Goal: Obtain resource: Download file/media

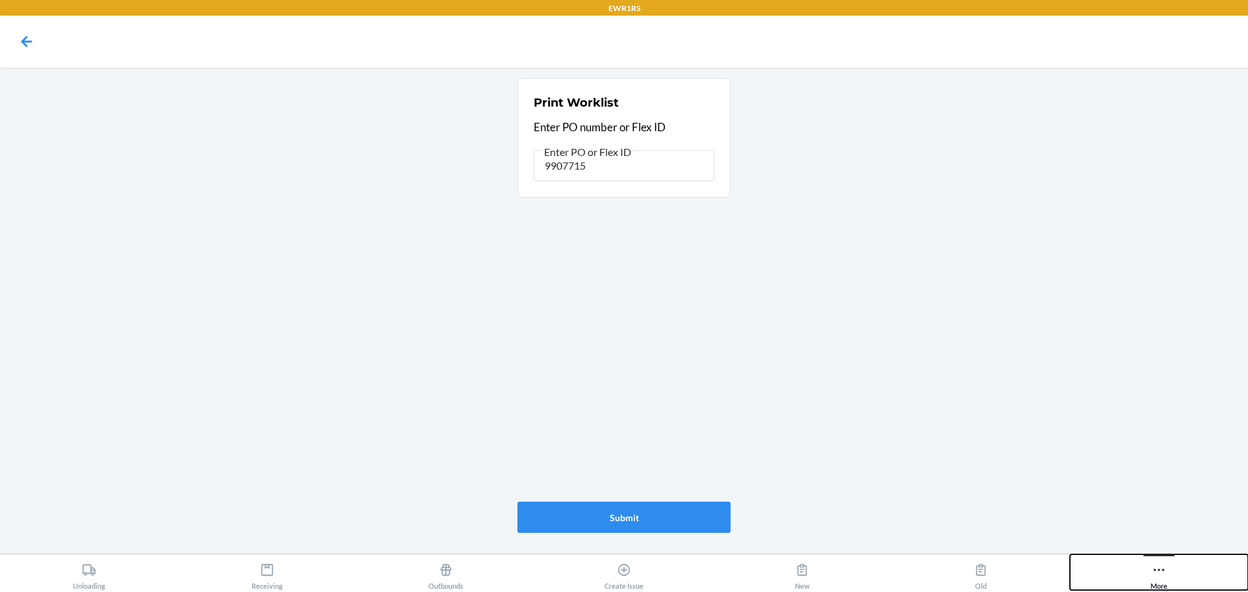
click at [1161, 571] on icon at bounding box center [1159, 570] width 14 height 14
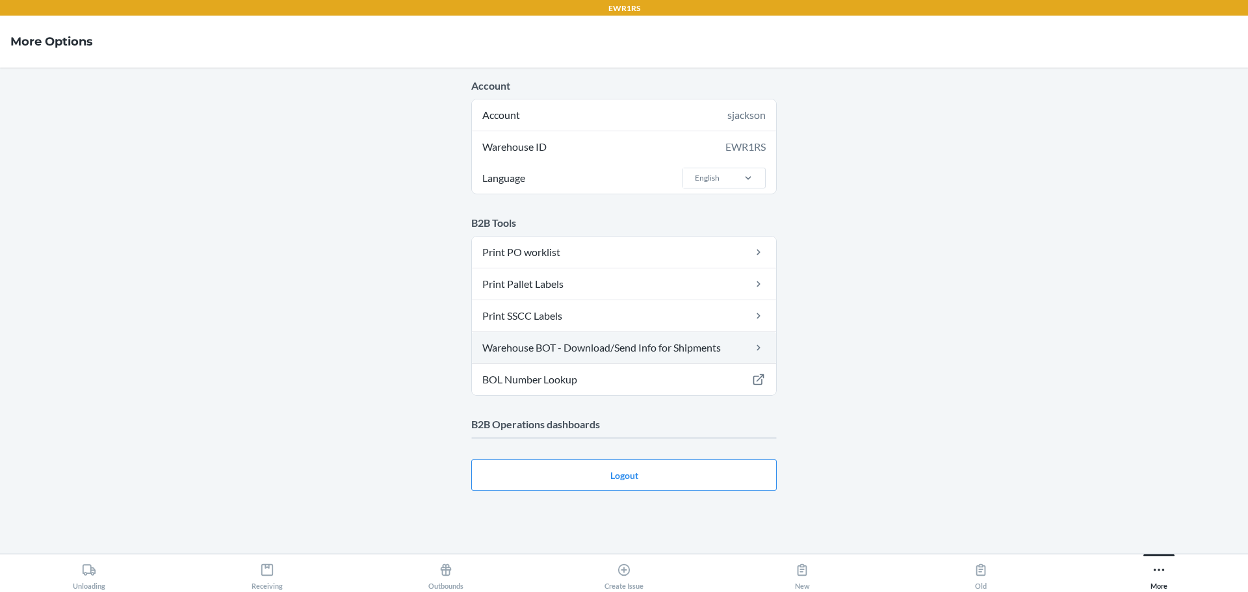
click at [688, 350] on link "Warehouse BOT - Download/Send Info for Shipments" at bounding box center [624, 347] width 304 height 31
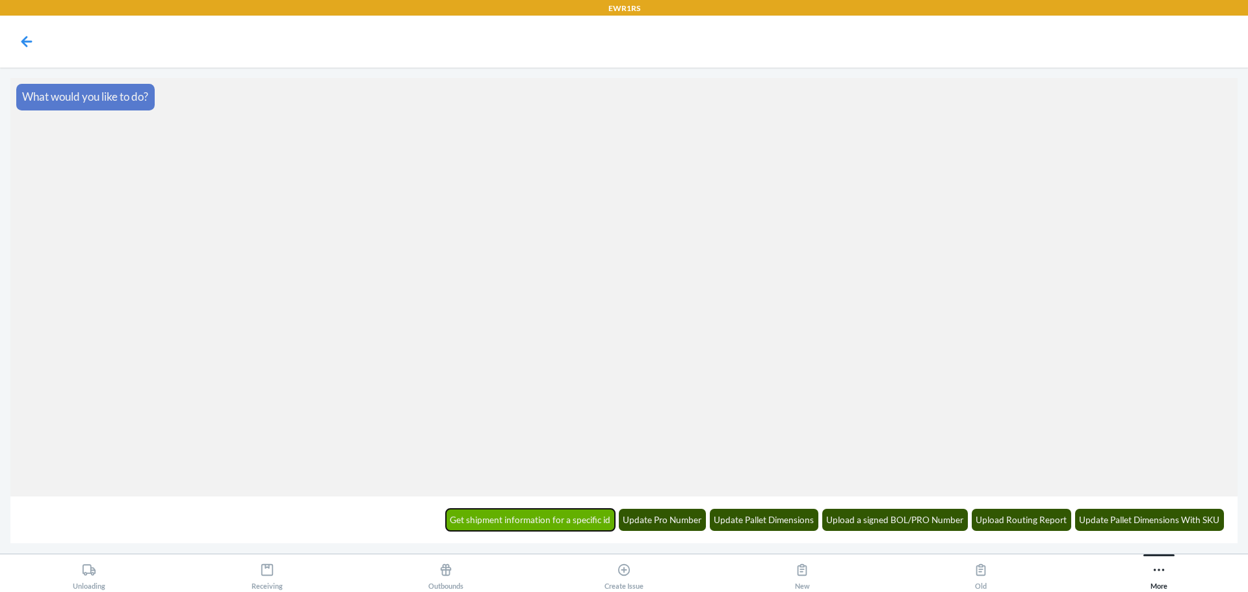
click at [573, 515] on button "Get shipment information for a specific id" at bounding box center [531, 520] width 170 height 22
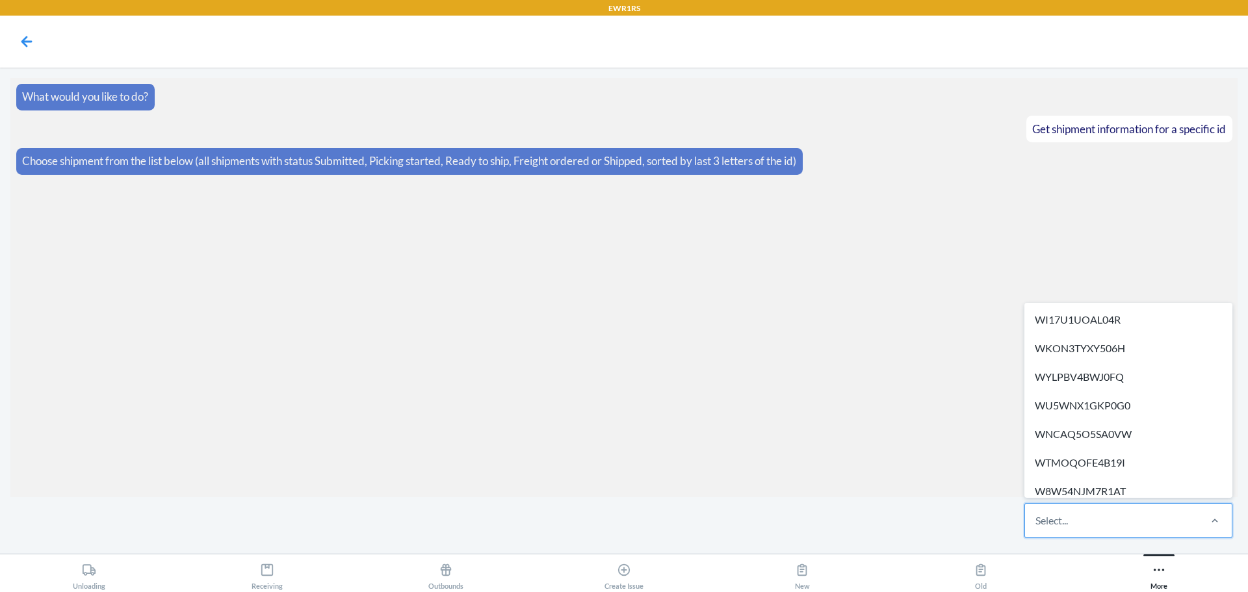
click at [1150, 517] on div "Select..." at bounding box center [1111, 521] width 173 height 34
click at [1037, 517] on input "option WI17U1UOAL04R focused, 1 of 262. 262 results available. Use Up and Down …" at bounding box center [1035, 521] width 1 height 16
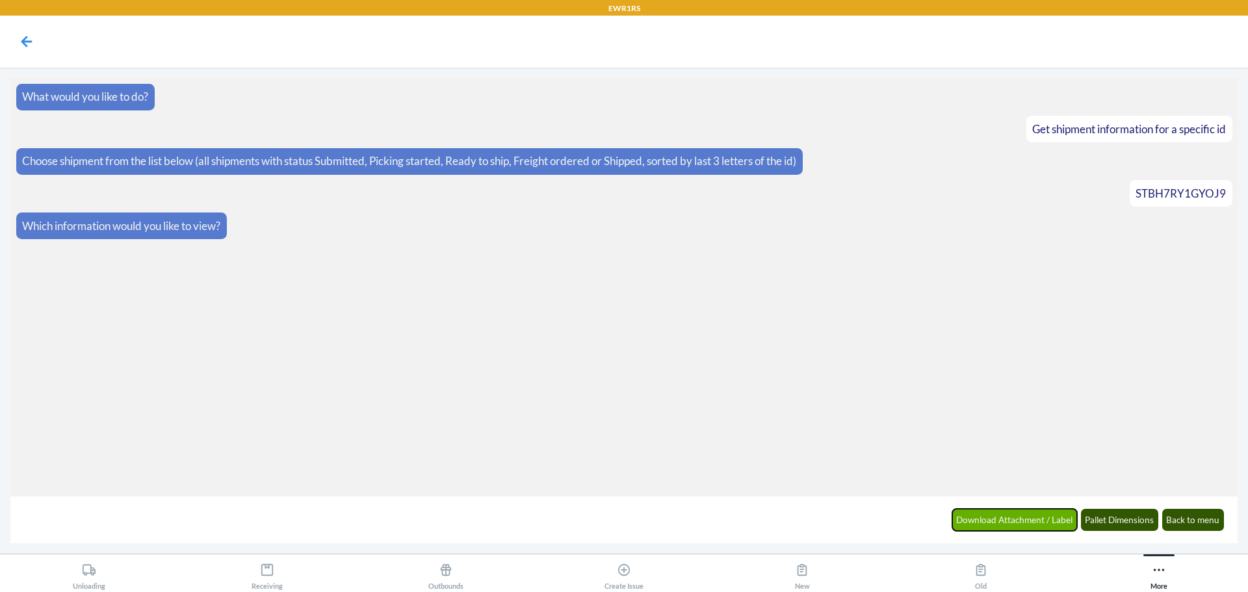
click at [995, 520] on button "Download Attachment / Label" at bounding box center [1014, 520] width 125 height 22
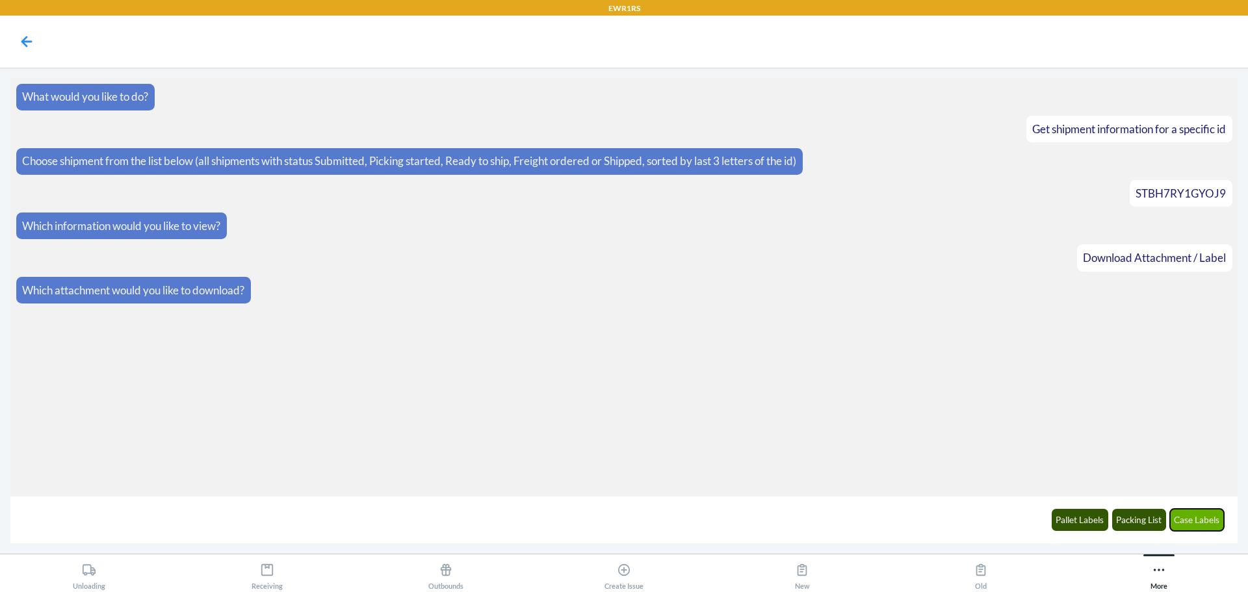
click at [1203, 525] on button "Case Labels" at bounding box center [1197, 520] width 55 height 22
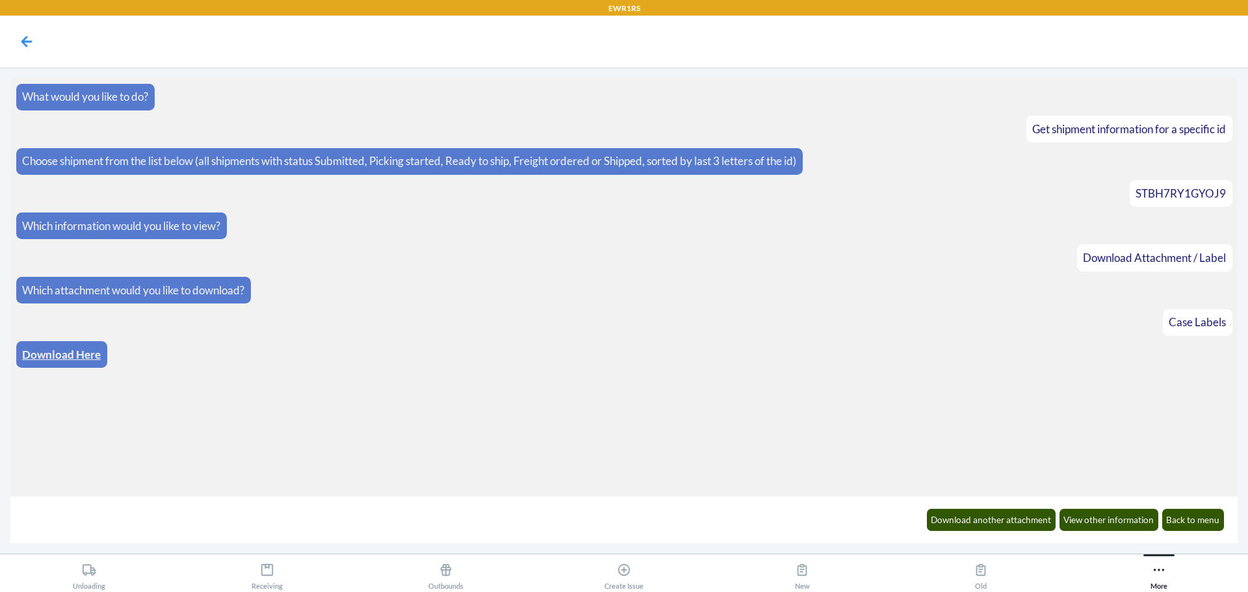
click at [77, 352] on link "Download Here" at bounding box center [61, 355] width 79 height 14
click at [1187, 515] on button "Back to menu" at bounding box center [1193, 520] width 62 height 22
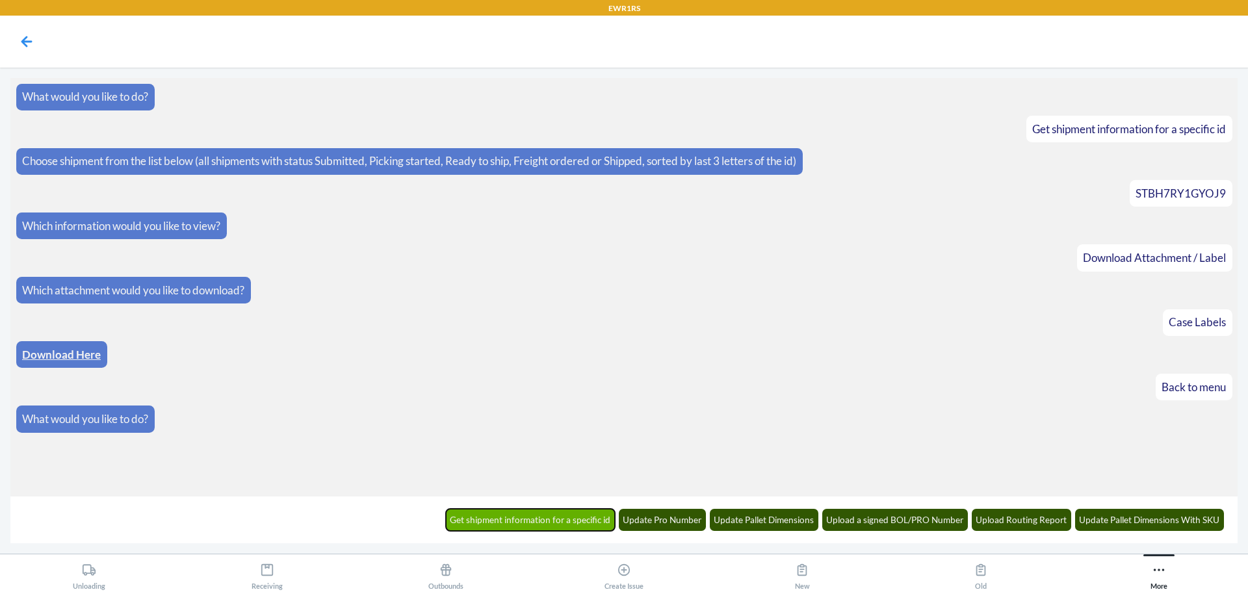
click at [542, 524] on button "Get shipment information for a specific id" at bounding box center [531, 520] width 170 height 22
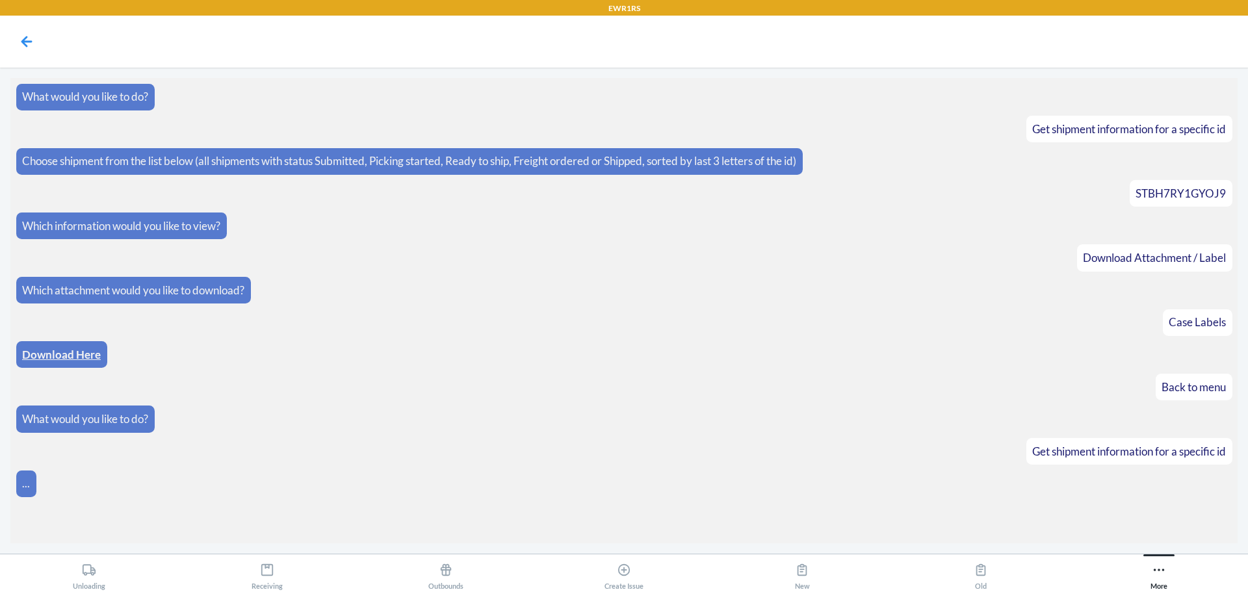
scroll to position [5, 0]
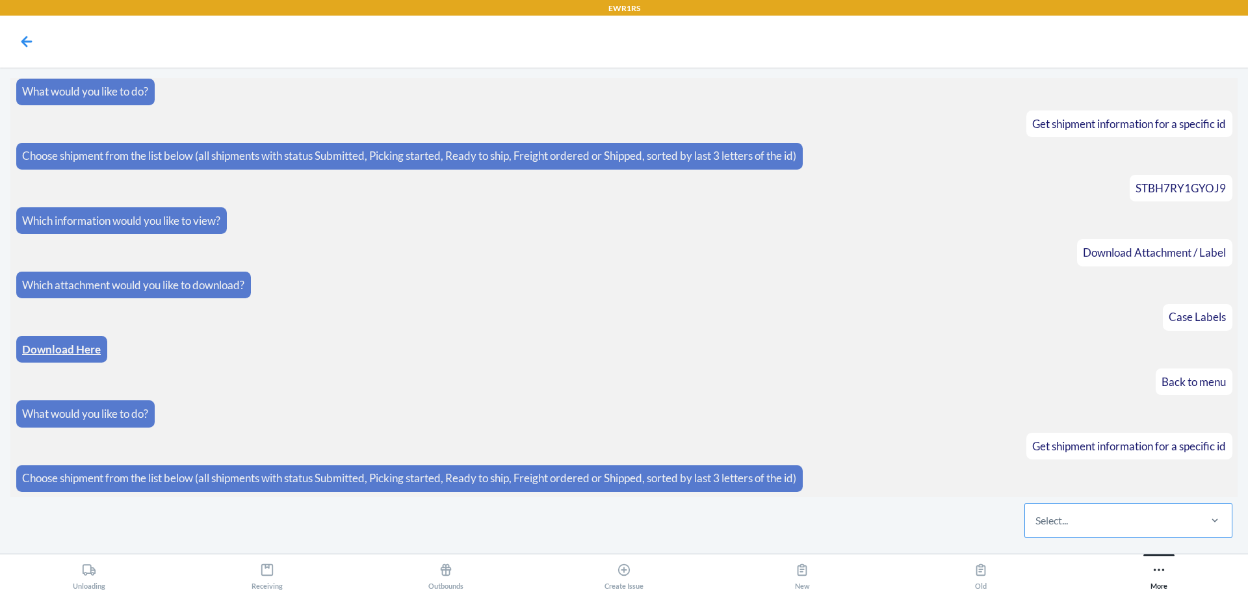
click at [1096, 520] on div "Select..." at bounding box center [1111, 521] width 173 height 34
click at [1037, 520] on input "Select..." at bounding box center [1035, 521] width 1 height 16
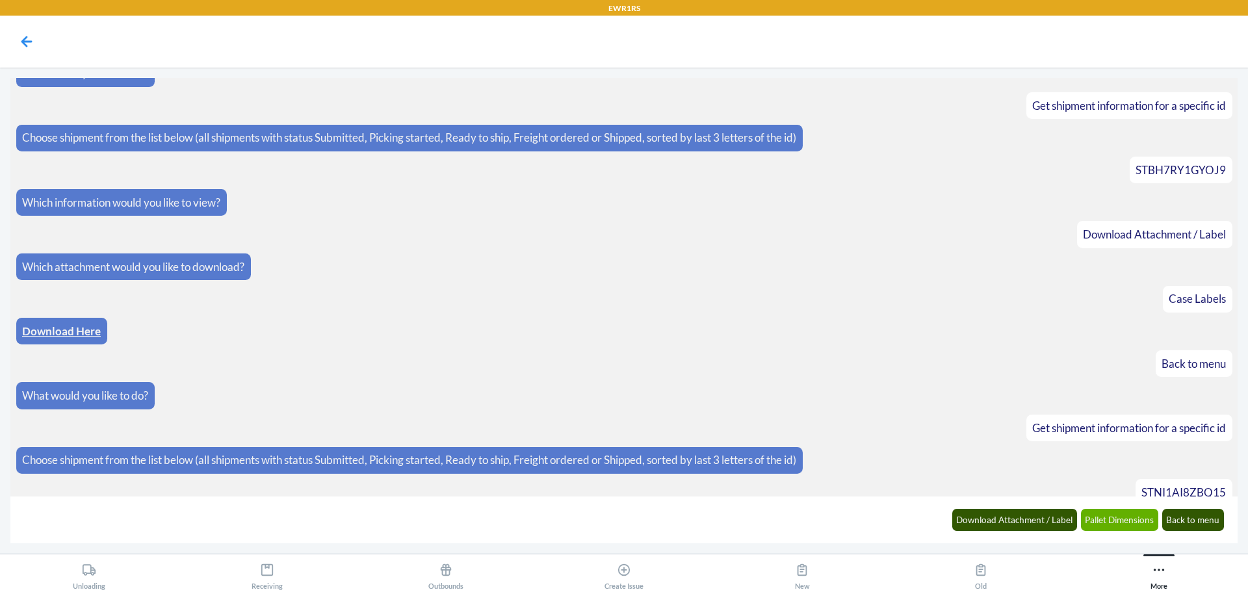
scroll to position [70, 0]
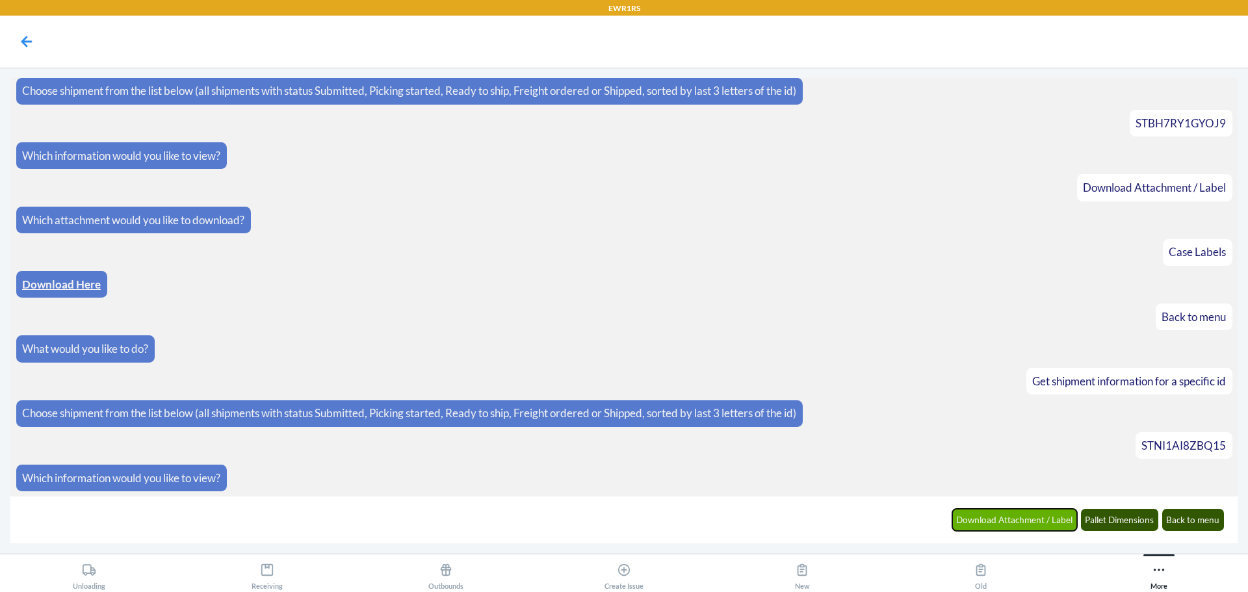
click at [1003, 523] on button "Download Attachment / Label" at bounding box center [1014, 520] width 125 height 22
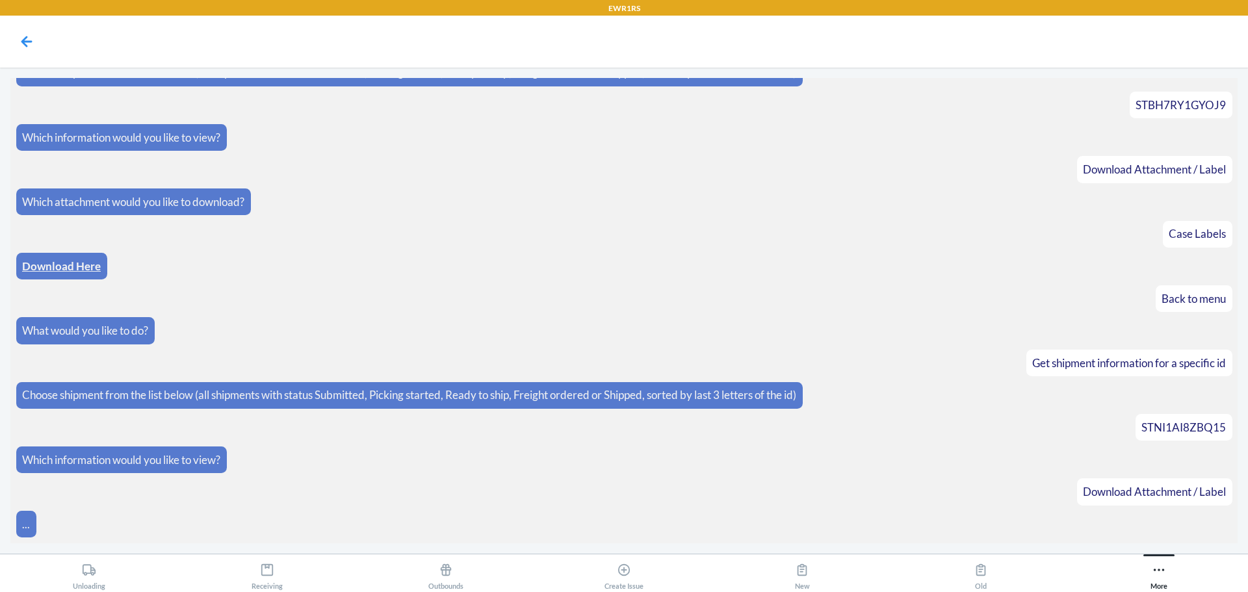
scroll to position [135, 0]
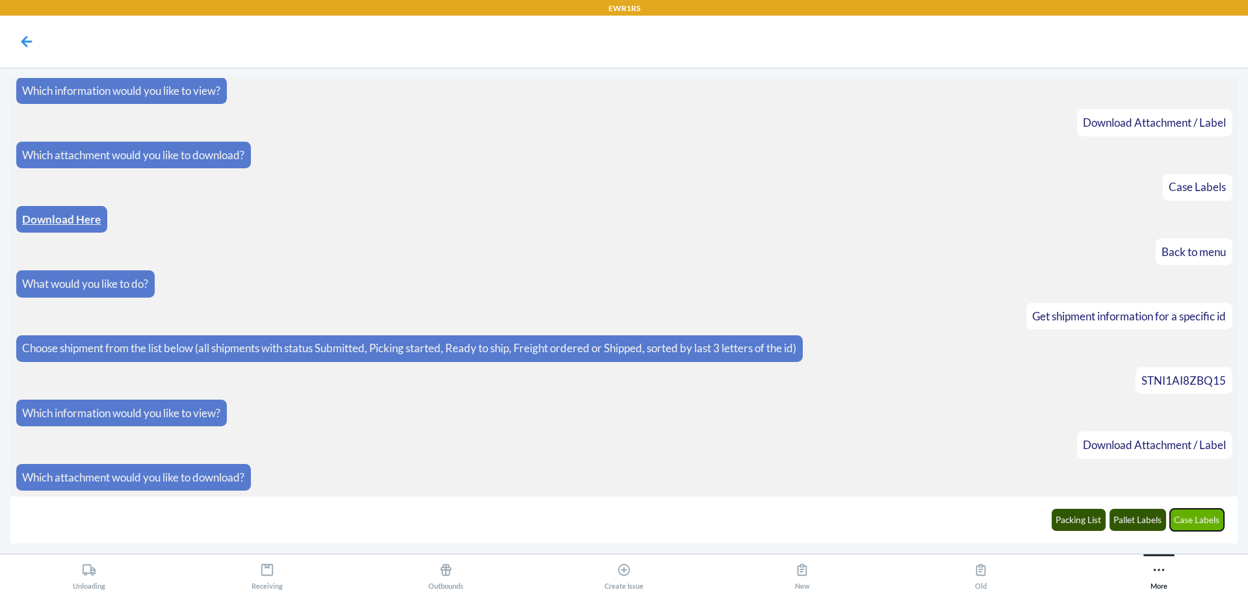
click at [1190, 516] on button "Case Labels" at bounding box center [1197, 520] width 55 height 22
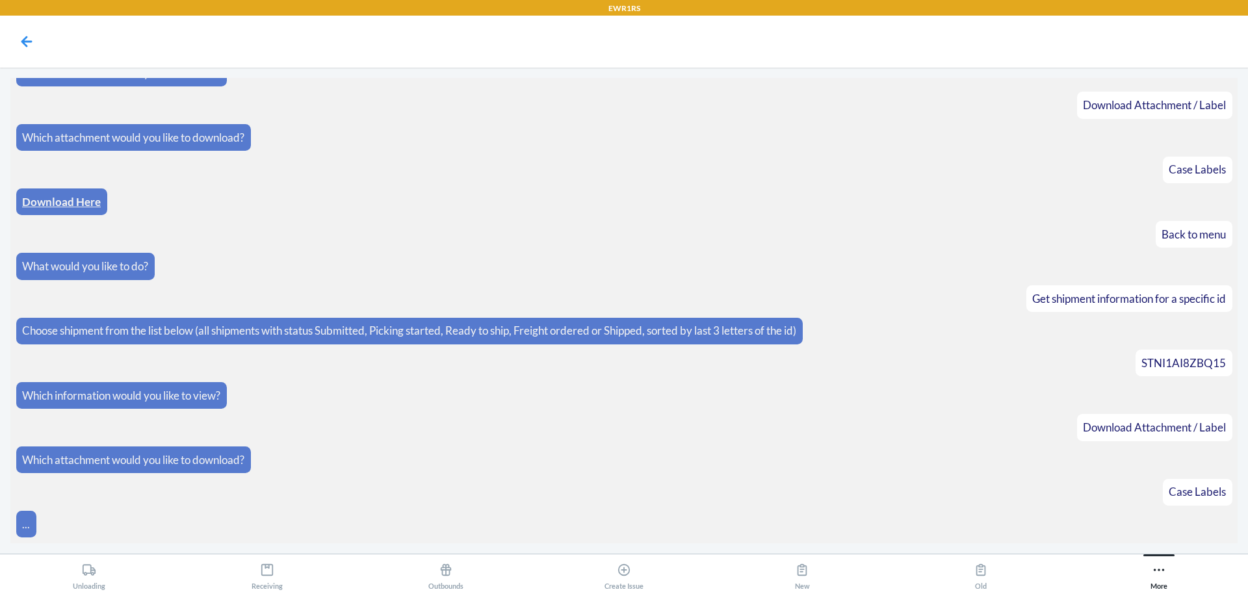
scroll to position [200, 0]
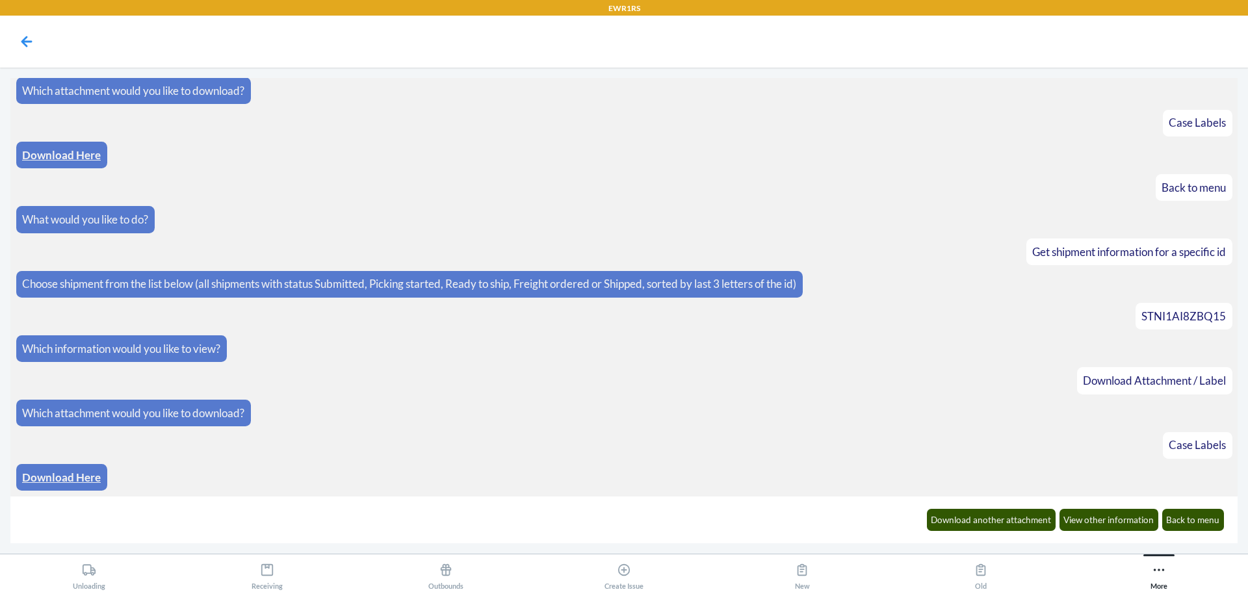
click at [87, 476] on link "Download Here" at bounding box center [61, 478] width 79 height 14
click at [1189, 518] on button "Back to menu" at bounding box center [1193, 520] width 62 height 22
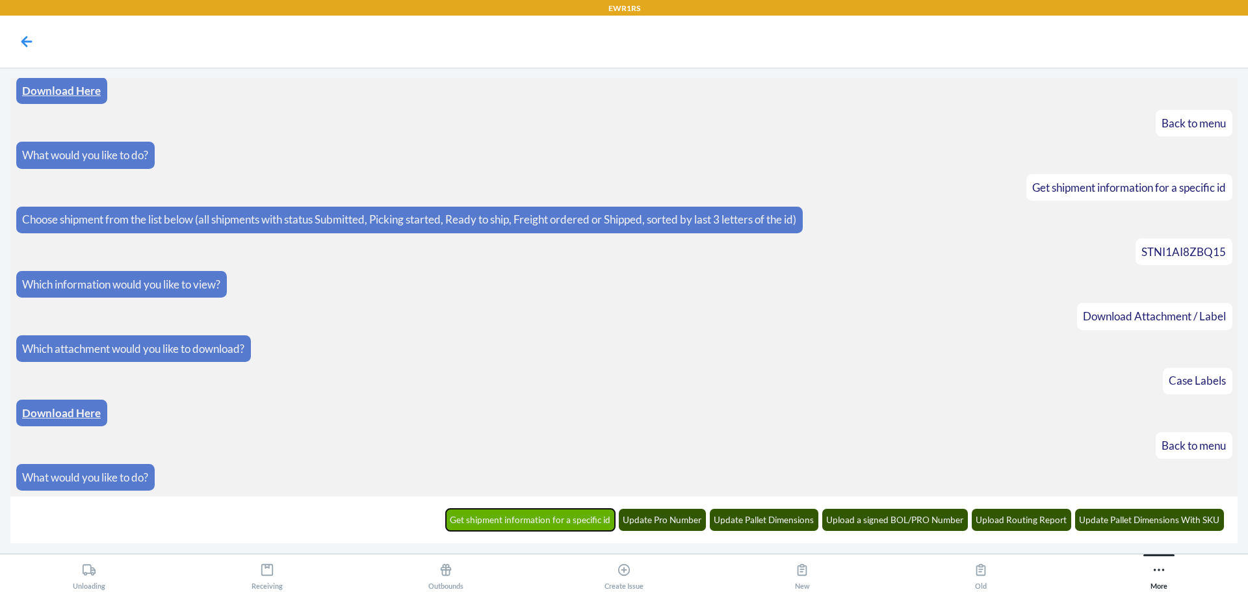
click at [530, 519] on button "Get shipment information for a specific id" at bounding box center [531, 520] width 170 height 22
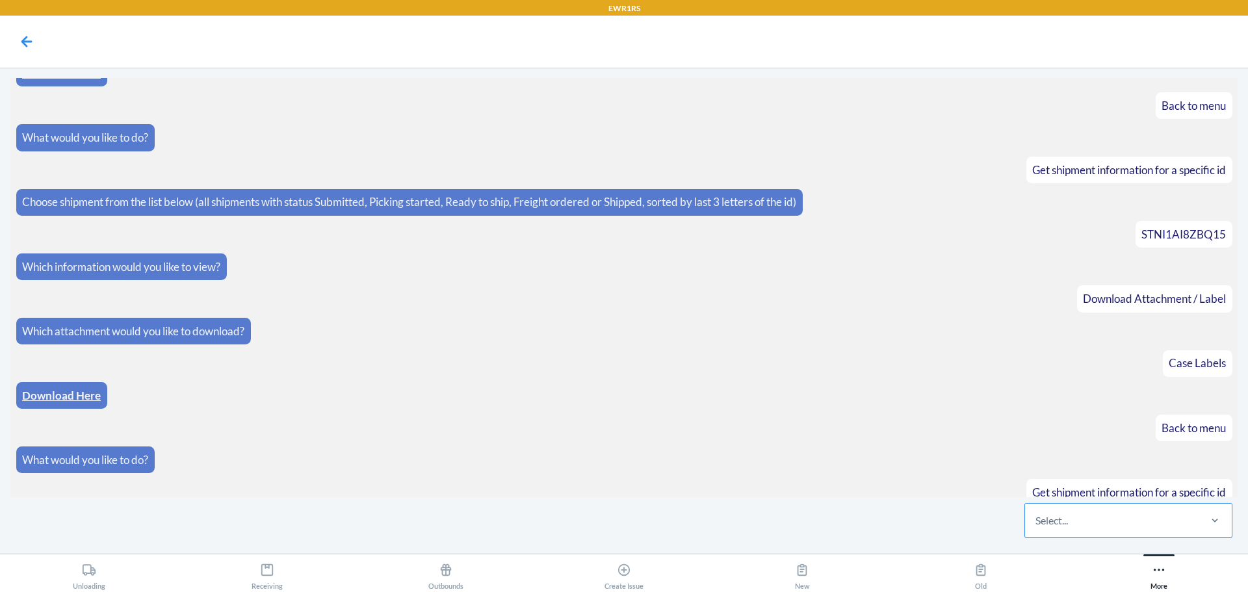
scroll to position [328, 0]
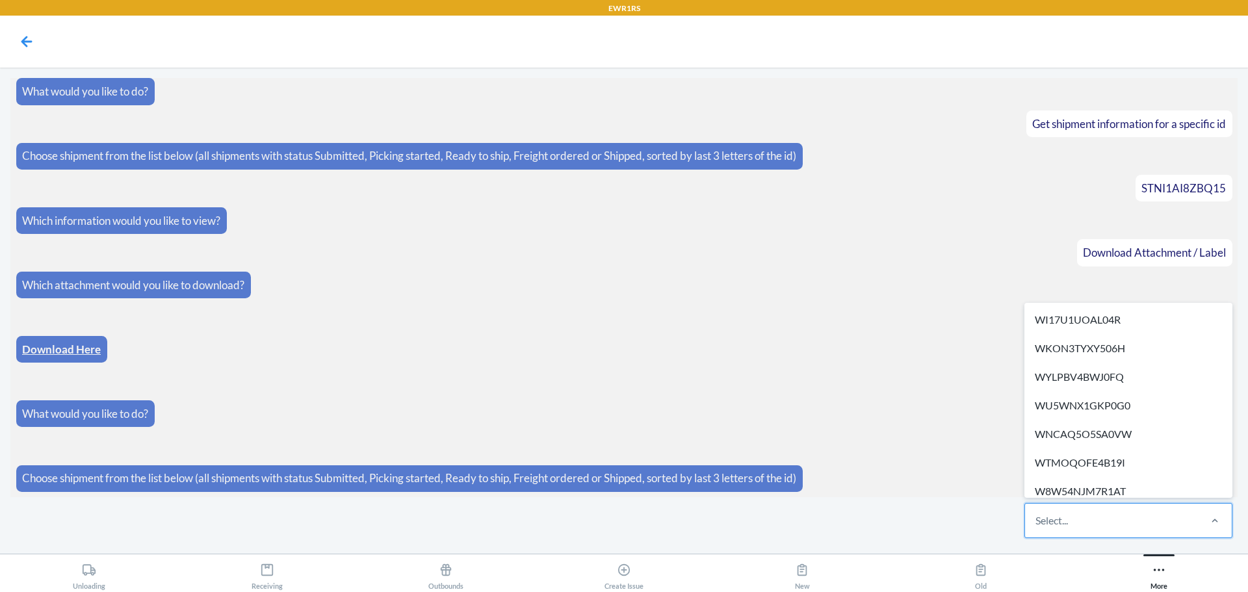
click at [1107, 528] on div "Select..." at bounding box center [1111, 521] width 173 height 34
click at [1037, 528] on input "option WI17U1UOAL04R focused, 1 of 262. 262 results available. Use Up and Down …" at bounding box center [1035, 521] width 1 height 16
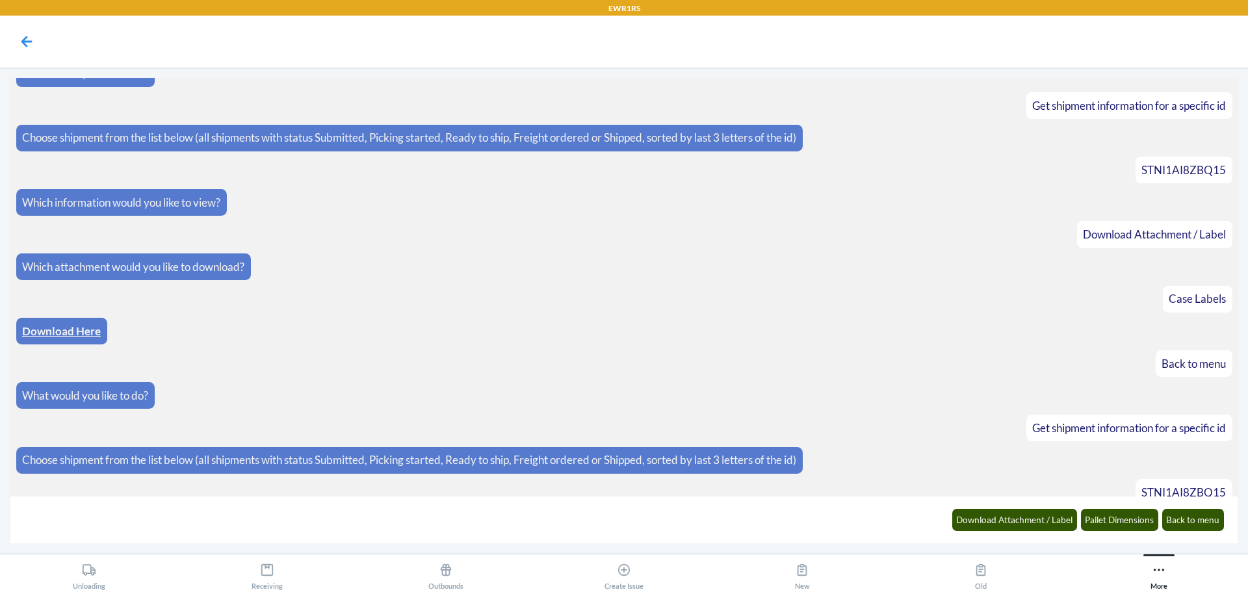
scroll to position [393, 0]
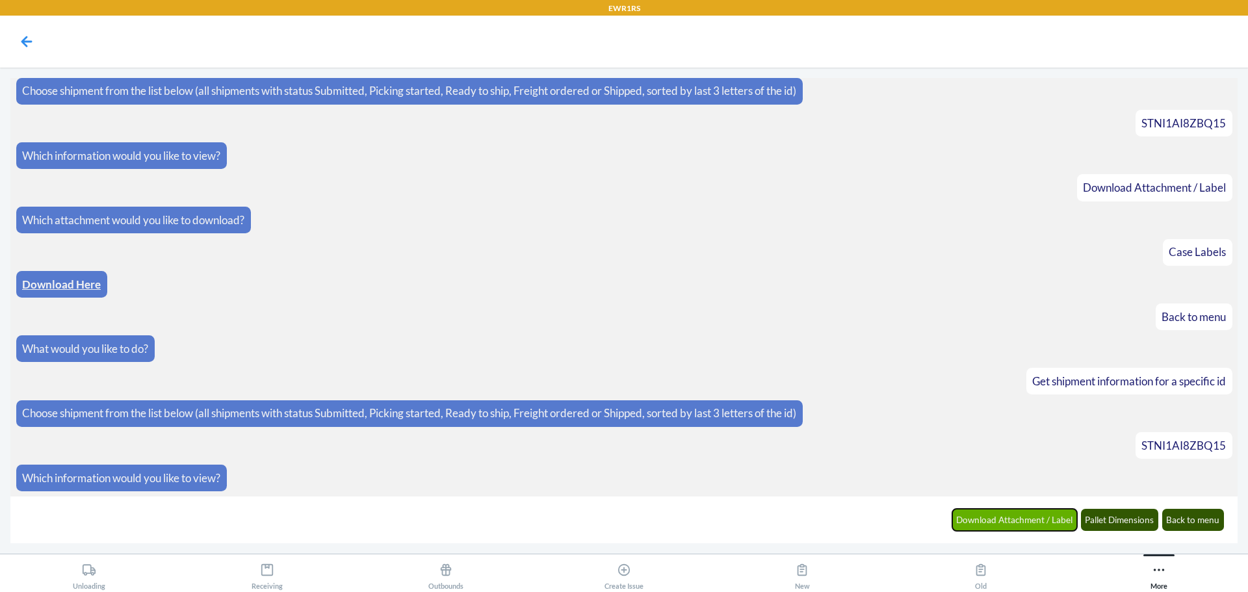
click at [983, 521] on button "Download Attachment / Label" at bounding box center [1014, 520] width 125 height 22
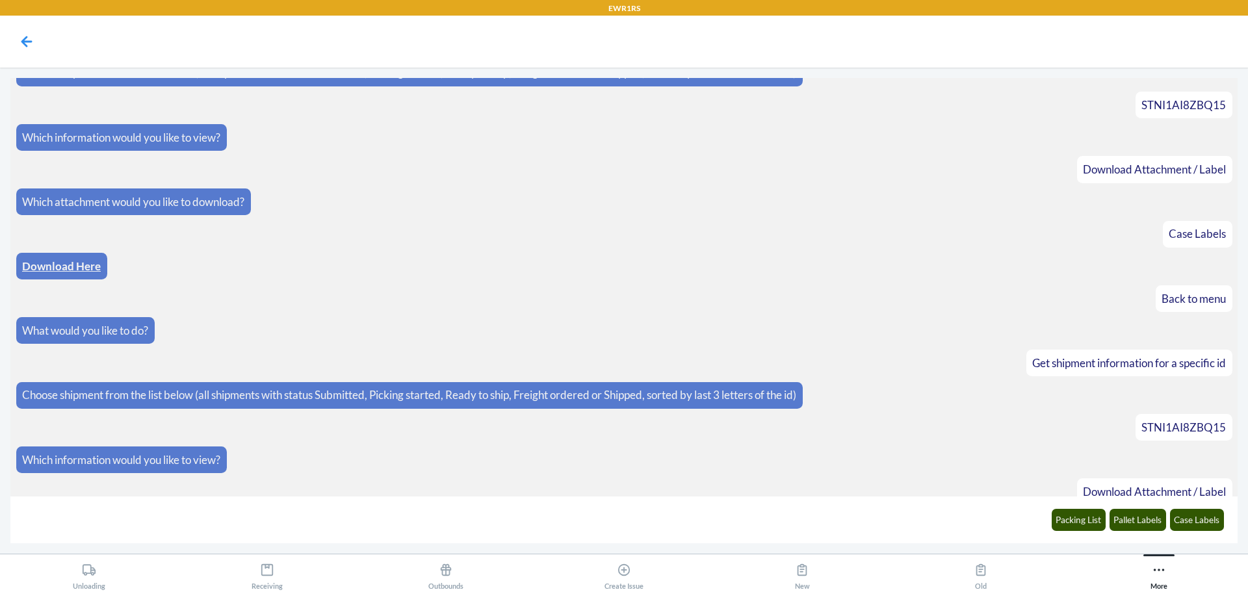
scroll to position [458, 0]
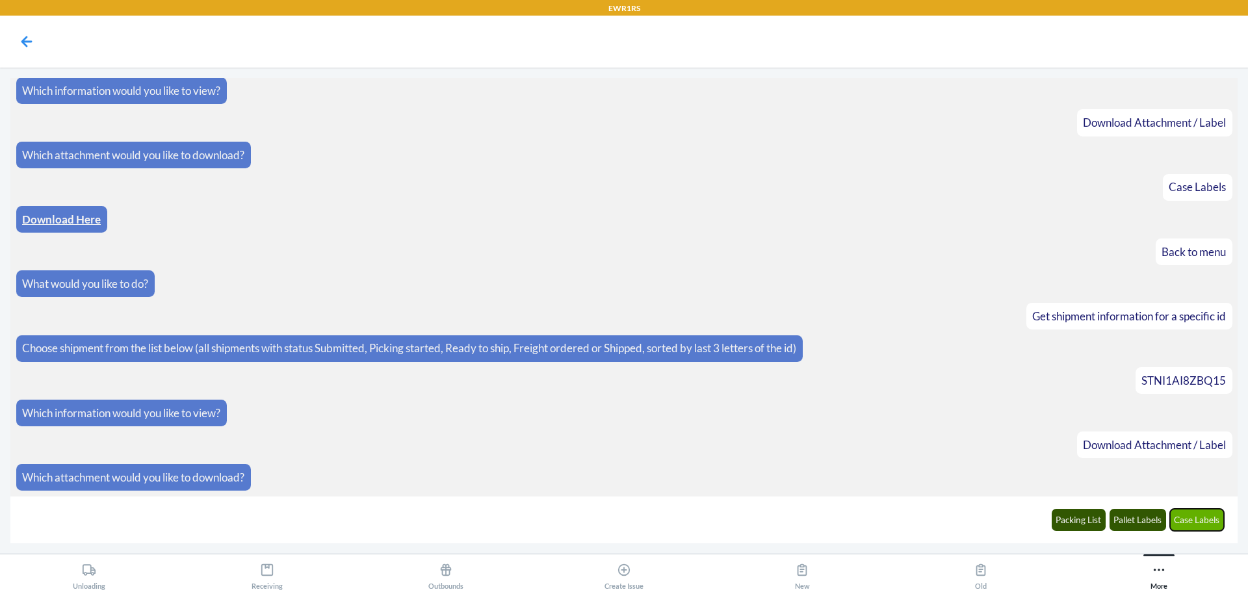
click at [1195, 524] on button "Case Labels" at bounding box center [1197, 520] width 55 height 22
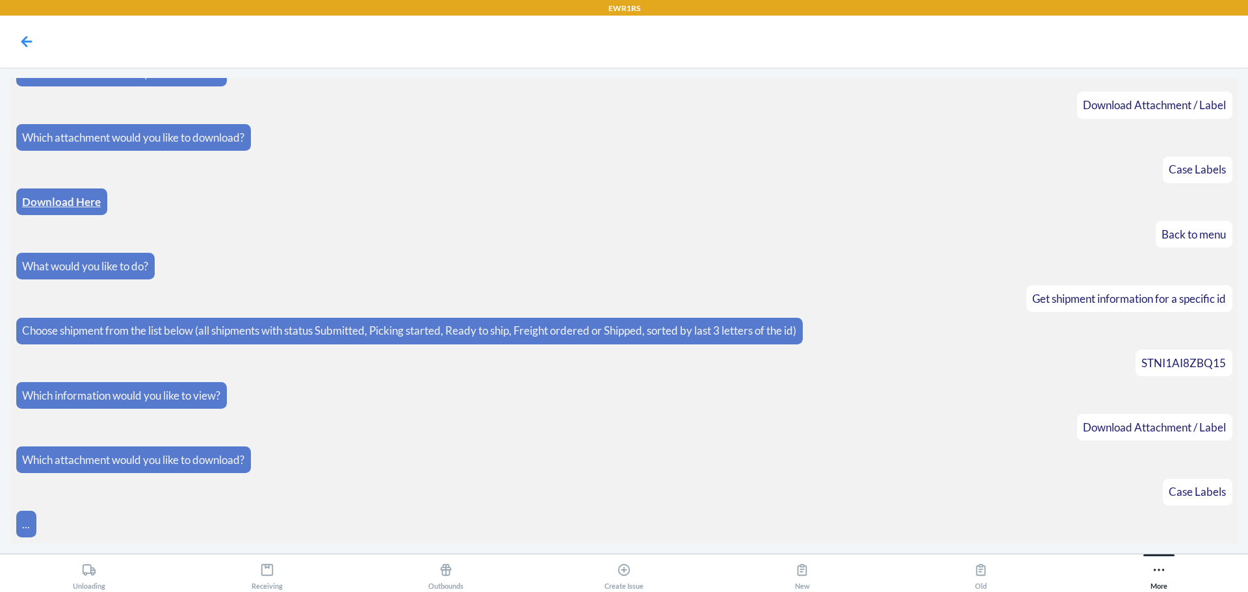
scroll to position [522, 0]
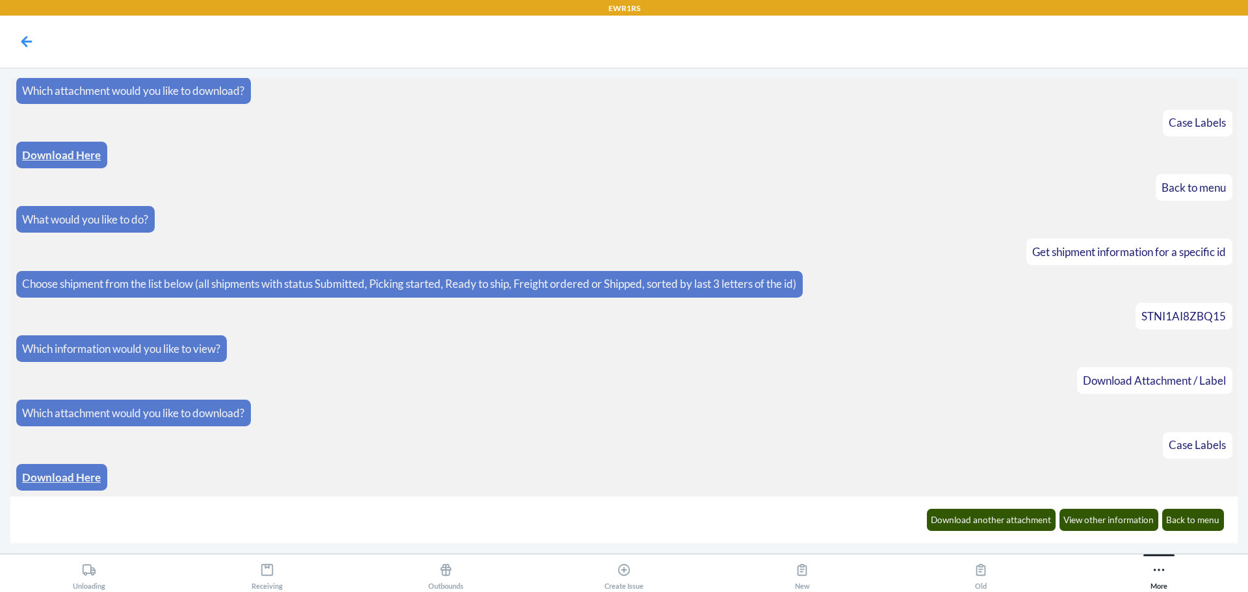
click at [92, 475] on link "Download Here" at bounding box center [61, 478] width 79 height 14
click at [1162, 571] on icon at bounding box center [1159, 570] width 14 height 14
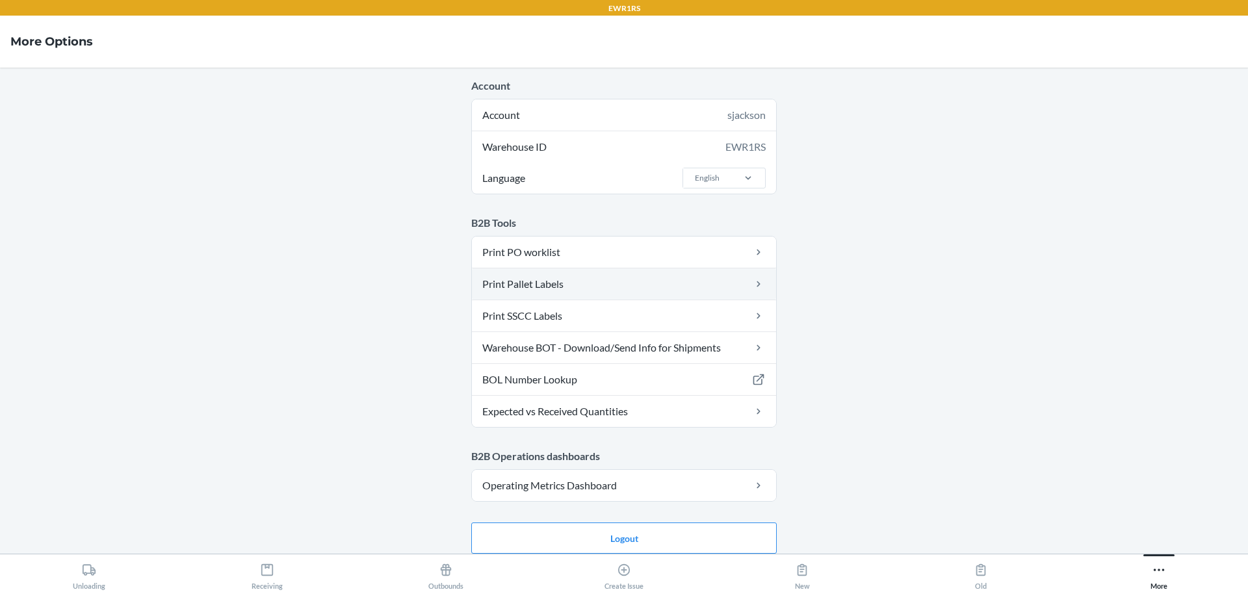
click at [580, 287] on link "Print Pallet Labels" at bounding box center [624, 283] width 304 height 31
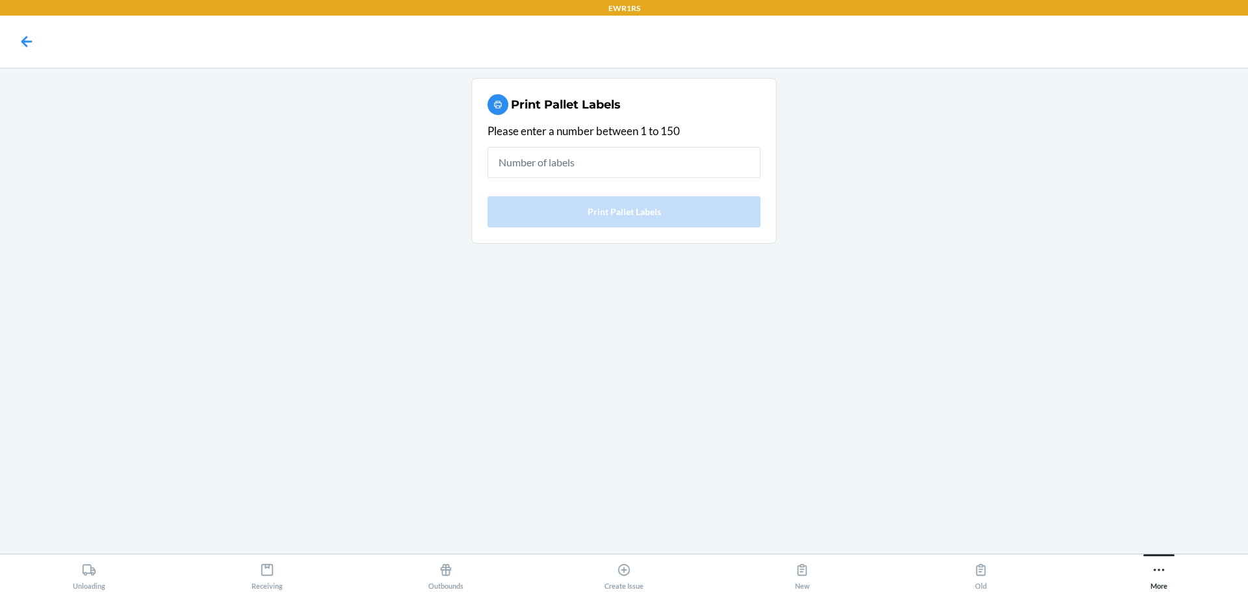
click at [653, 168] on input "text" at bounding box center [624, 162] width 273 height 31
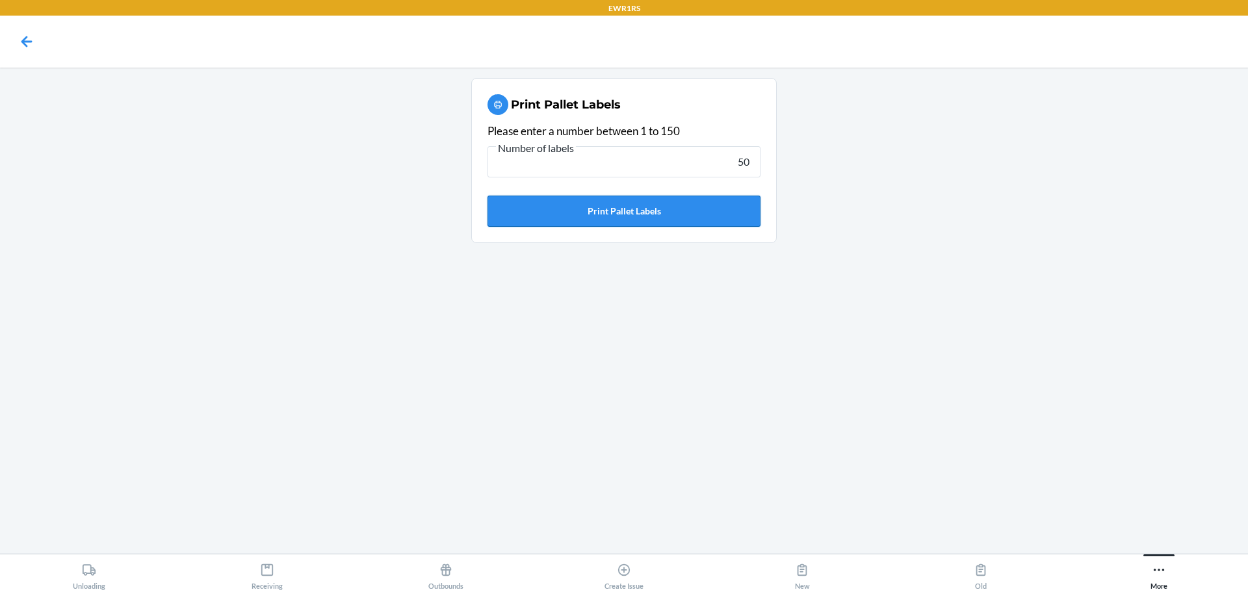
type input "50"
click at [604, 216] on button "Print Pallet Labels" at bounding box center [624, 211] width 273 height 31
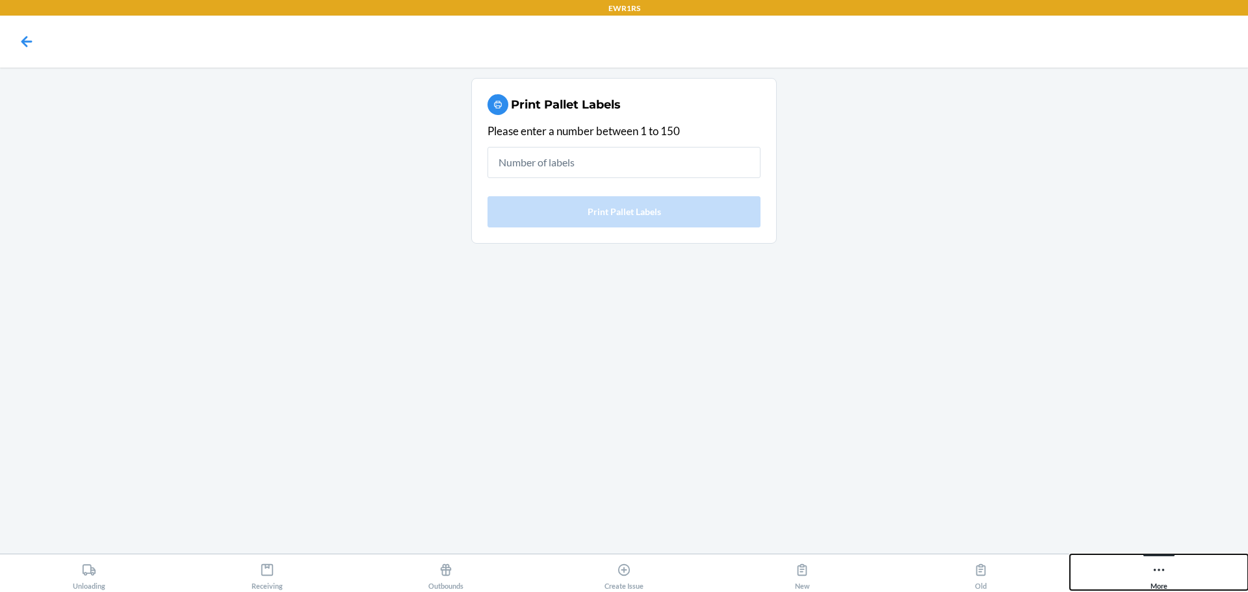
click at [1160, 571] on icon at bounding box center [1159, 570] width 14 height 14
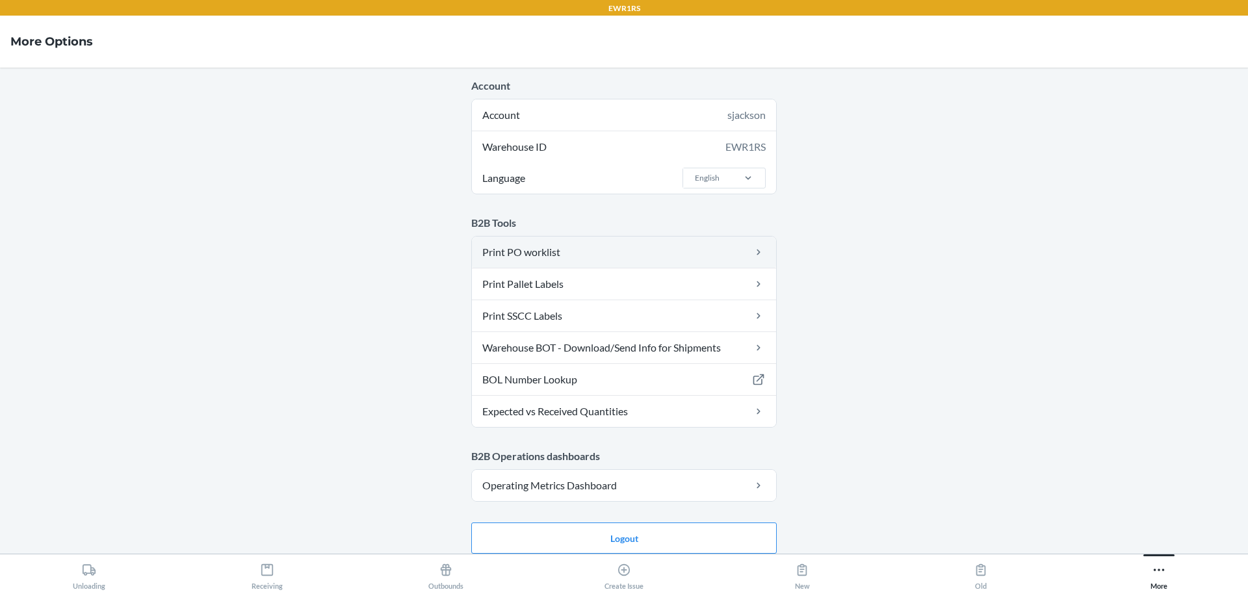
click at [541, 258] on link "Print PO worklist" at bounding box center [624, 252] width 304 height 31
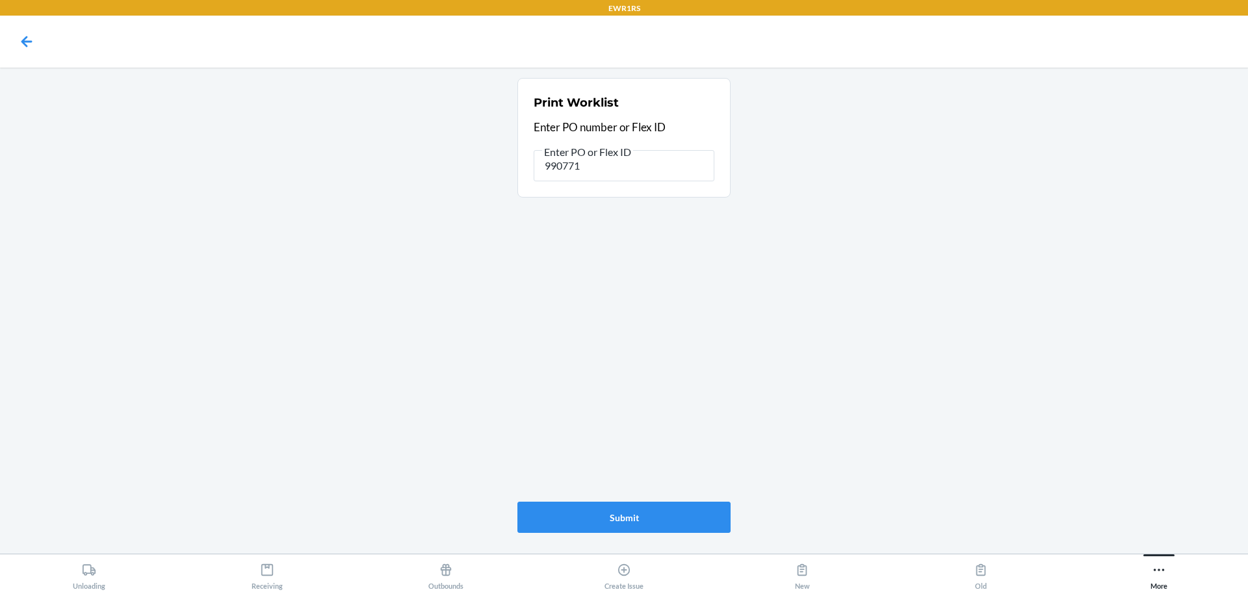
type input "9907714"
